Goal: Transaction & Acquisition: Obtain resource

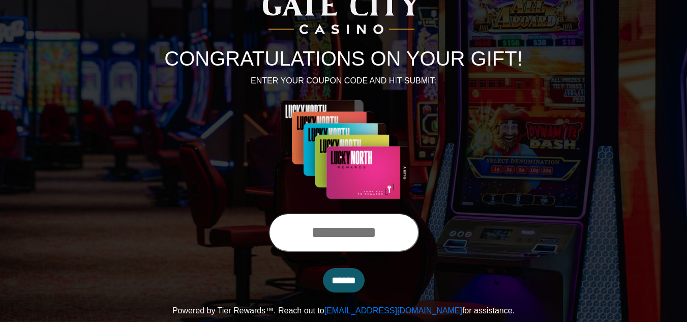
scroll to position [84, 0]
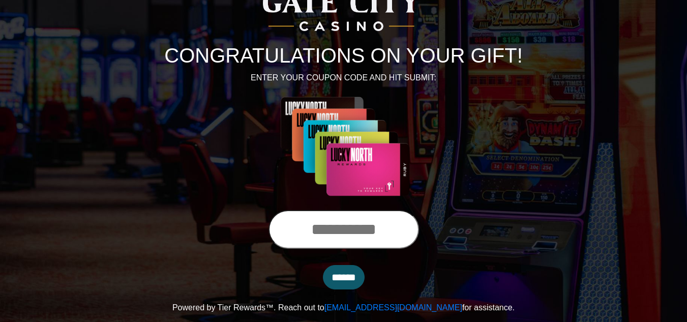
click at [337, 231] on input "text" at bounding box center [343, 229] width 150 height 39
type input "**********"
click at [344, 269] on input "******" at bounding box center [344, 277] width 42 height 24
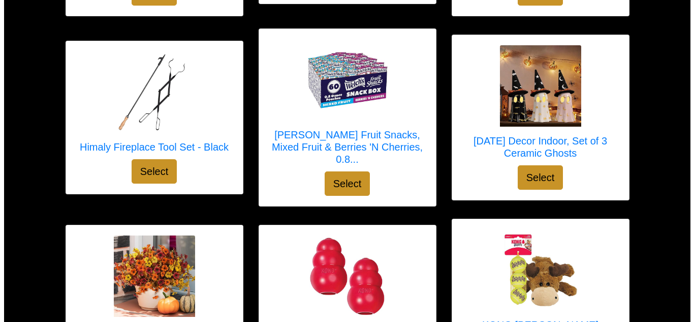
scroll to position [712, 0]
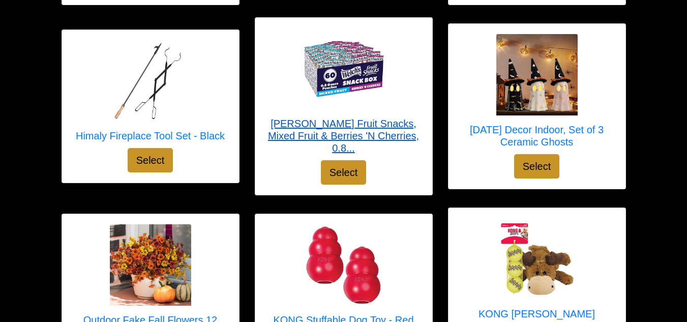
click at [338, 117] on h5 "Welch's Fruit Snacks, Mixed Fruit & Berries 'N Cherries, 0.8..." at bounding box center [343, 135] width 157 height 37
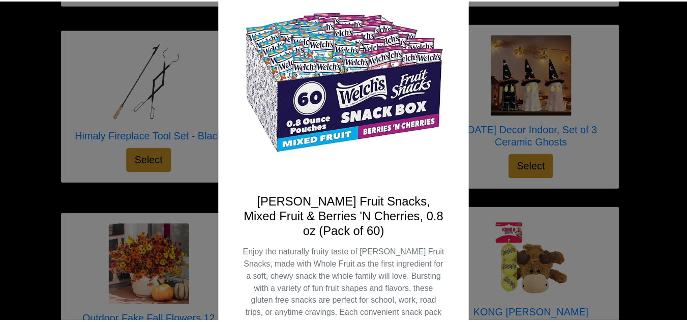
scroll to position [0, 0]
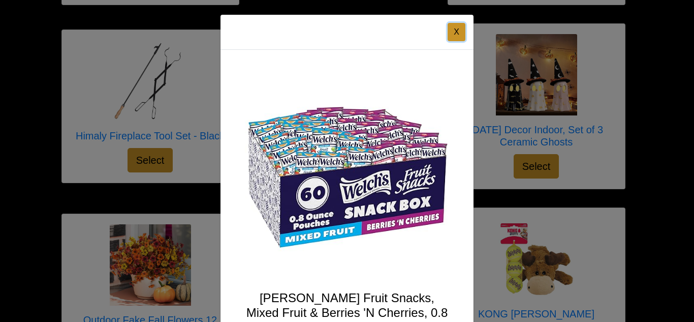
click at [449, 28] on button "X" at bounding box center [457, 32] width 18 height 18
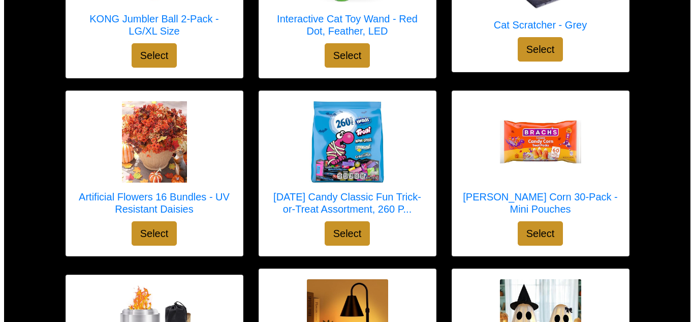
scroll to position [1189, 0]
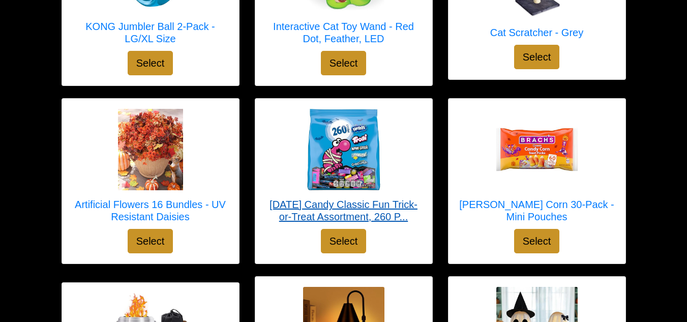
click at [332, 198] on h5 "Halloween Candy Classic Fun Trick-or-Treat Assortment, 260 P..." at bounding box center [343, 210] width 157 height 24
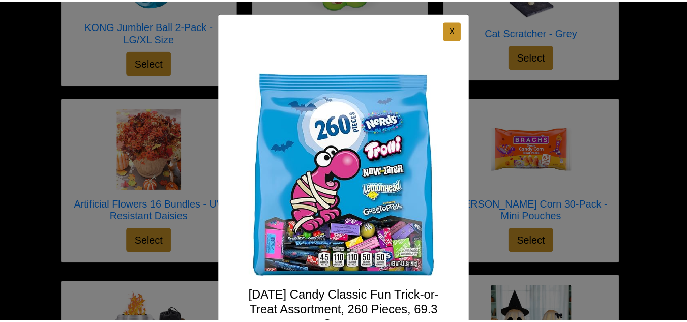
scroll to position [0, 0]
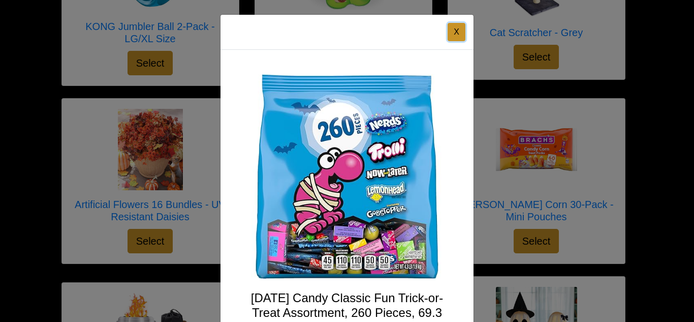
click at [448, 29] on button "X" at bounding box center [457, 32] width 18 height 18
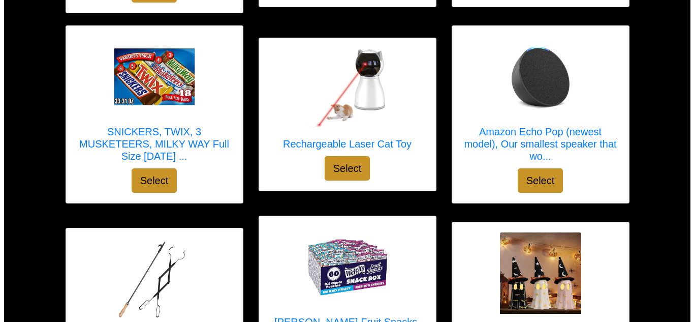
scroll to position [477, 0]
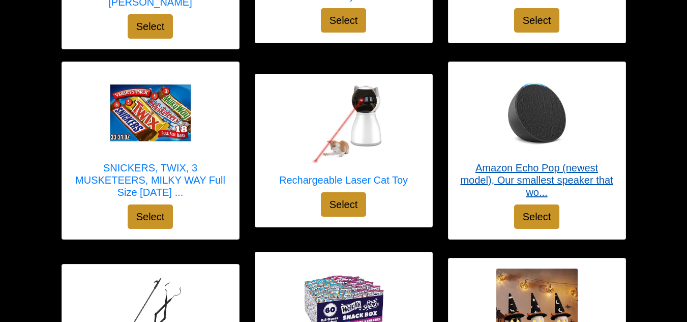
click at [545, 162] on h5 "Amazon Echo Pop (newest model), Our smallest speaker that wo..." at bounding box center [537, 180] width 157 height 37
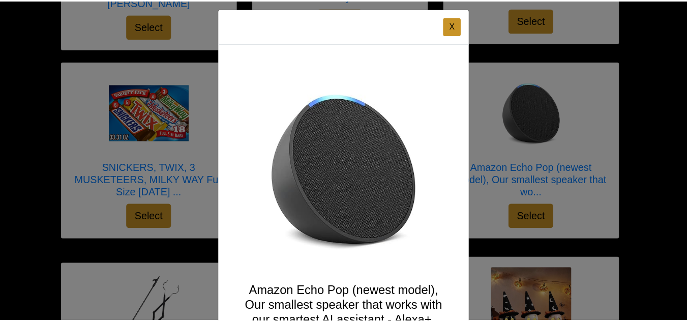
scroll to position [0, 0]
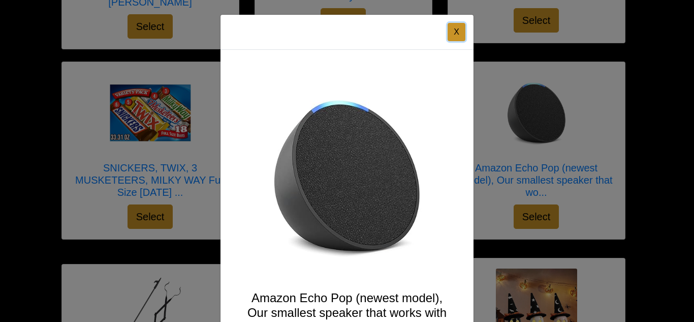
click at [448, 29] on button "X" at bounding box center [457, 32] width 18 height 18
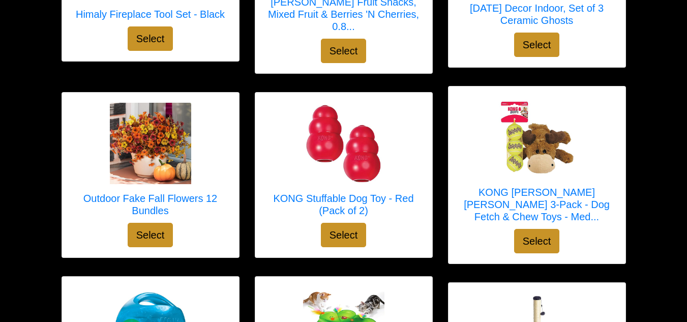
scroll to position [579, 0]
